Goal: Task Accomplishment & Management: Manage account settings

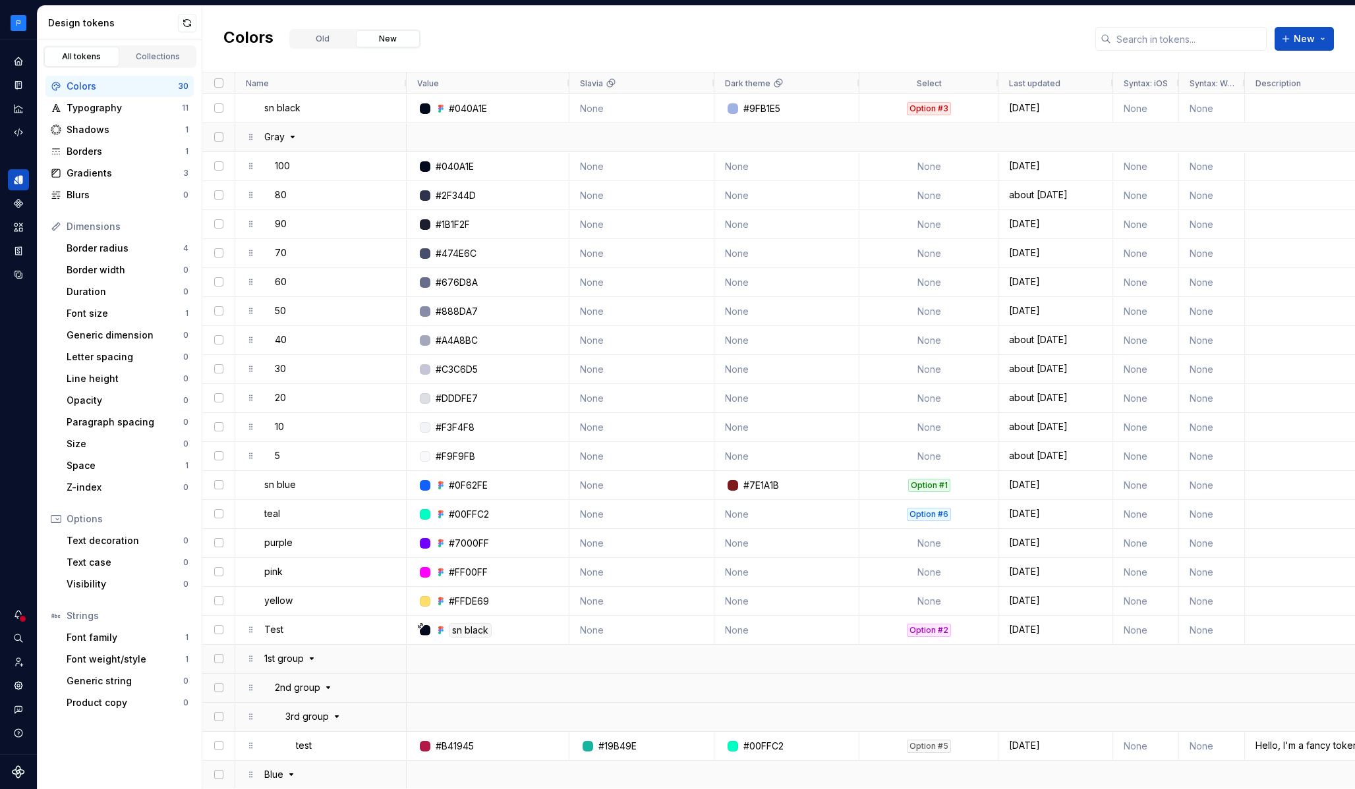
click at [23, 26] on html "Milky way MP Dataset Earth Design tokens All tokens Collections Colors 30 Typog…" at bounding box center [677, 394] width 1355 height 789
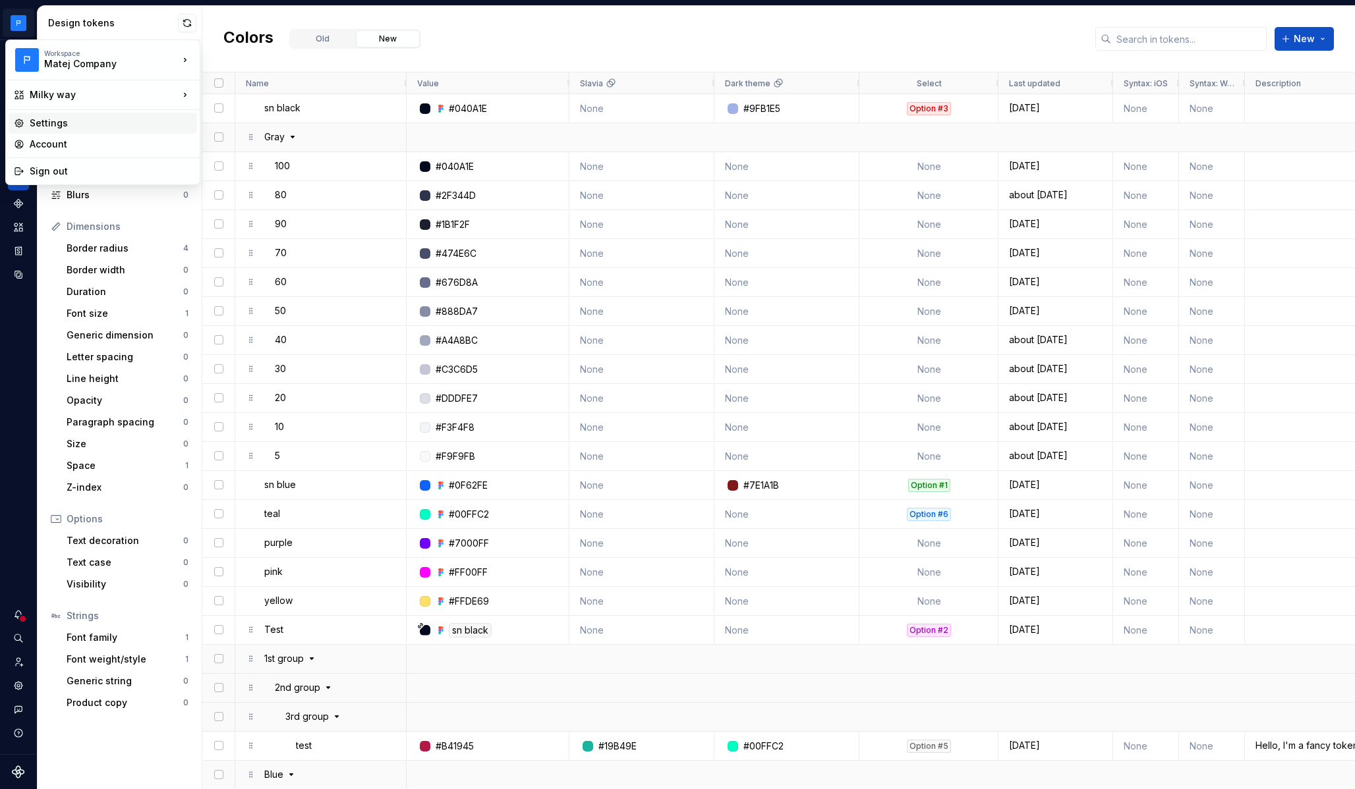
click at [85, 127] on div "Settings" at bounding box center [111, 123] width 162 height 13
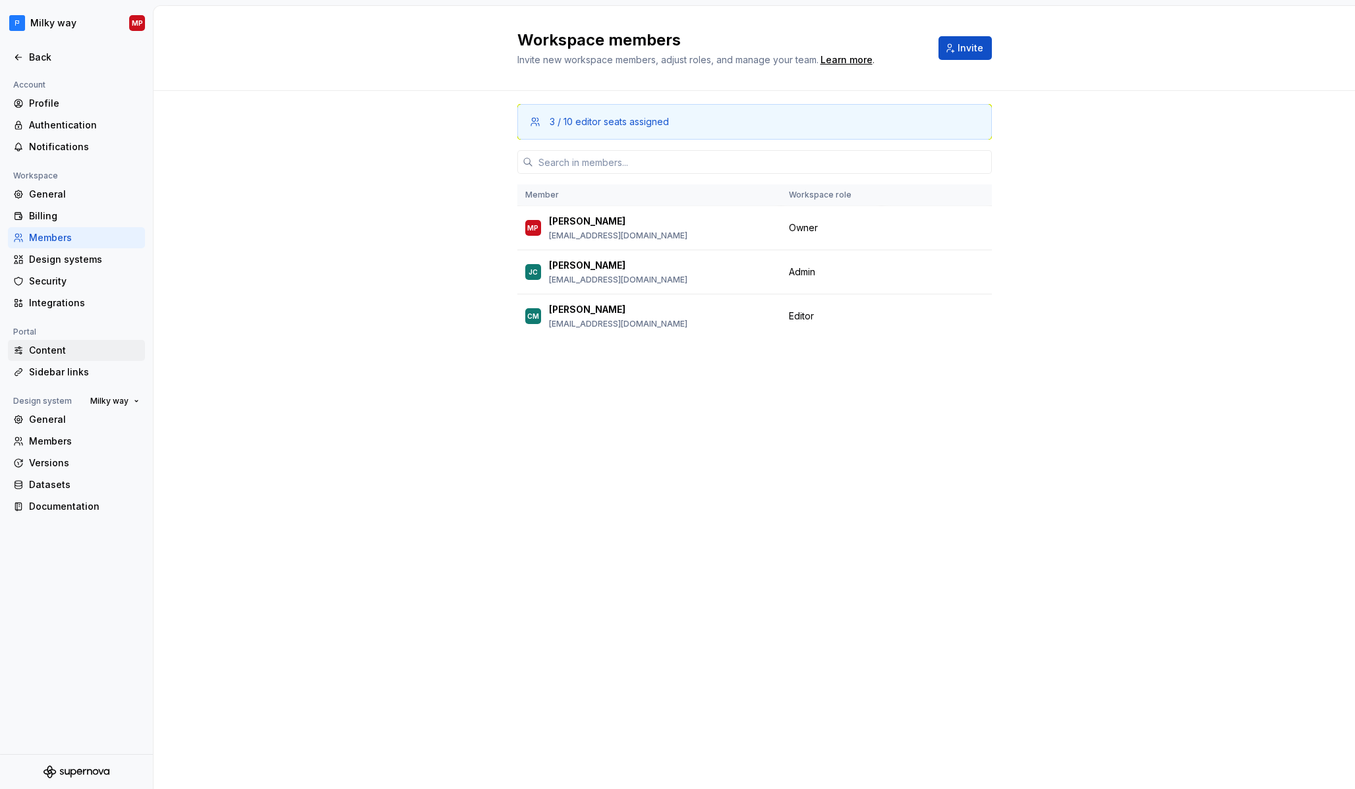
click at [93, 356] on div "Content" at bounding box center [84, 350] width 111 height 13
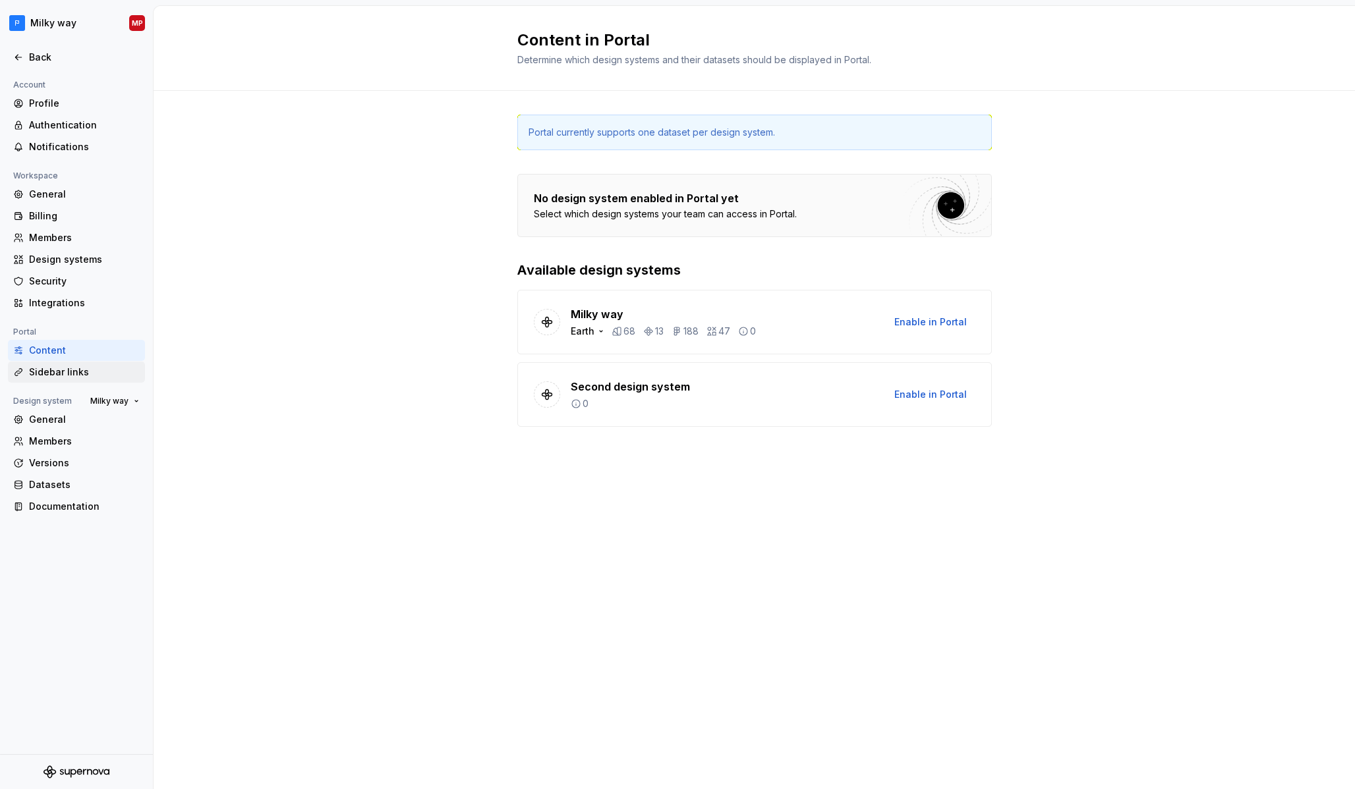
click at [96, 378] on div "Sidebar links" at bounding box center [84, 372] width 111 height 13
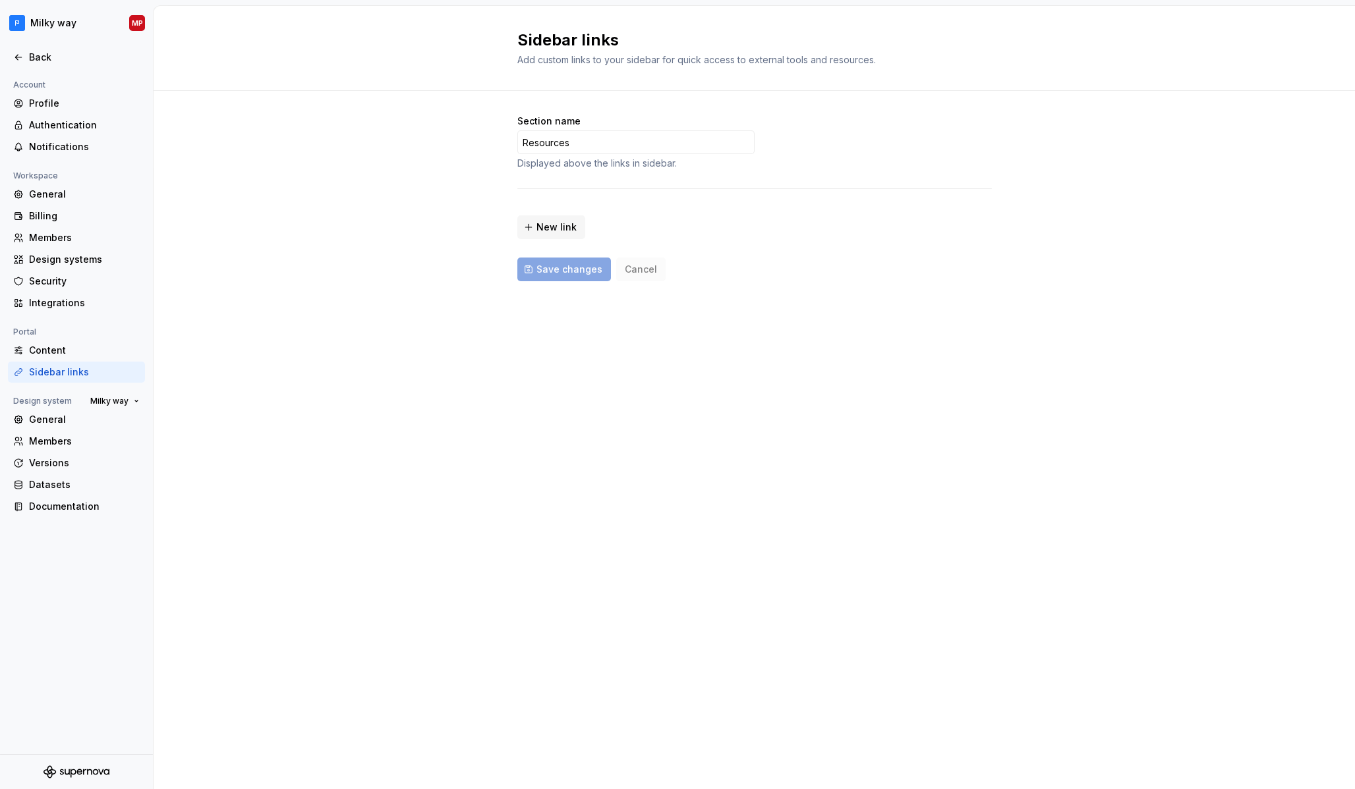
click at [556, 232] on span "New link" at bounding box center [556, 227] width 40 height 13
type input "*********"
click at [86, 304] on div "Integrations" at bounding box center [84, 302] width 111 height 13
